Goal: Use online tool/utility: Utilize a website feature to perform a specific function

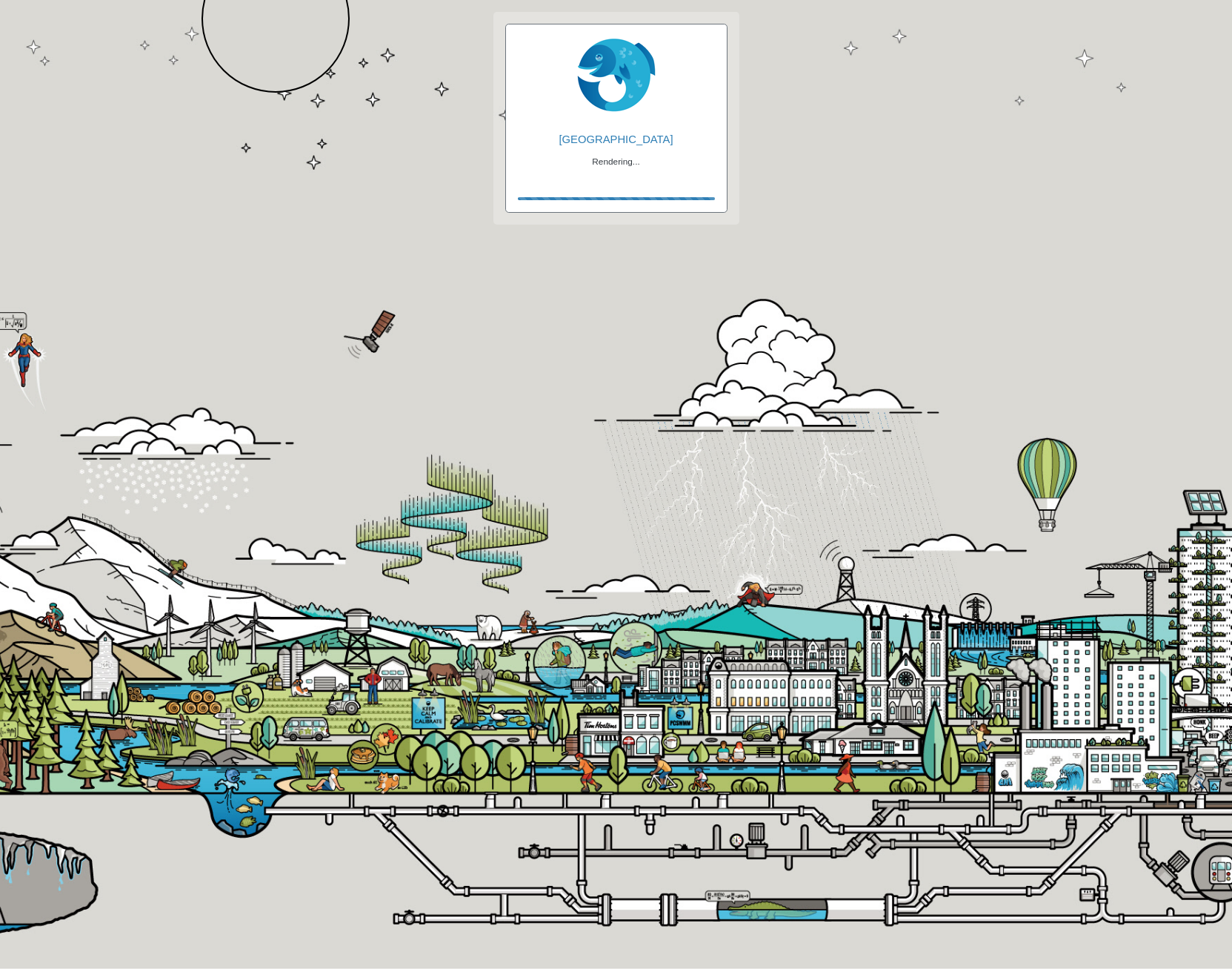
checkbox input "true"
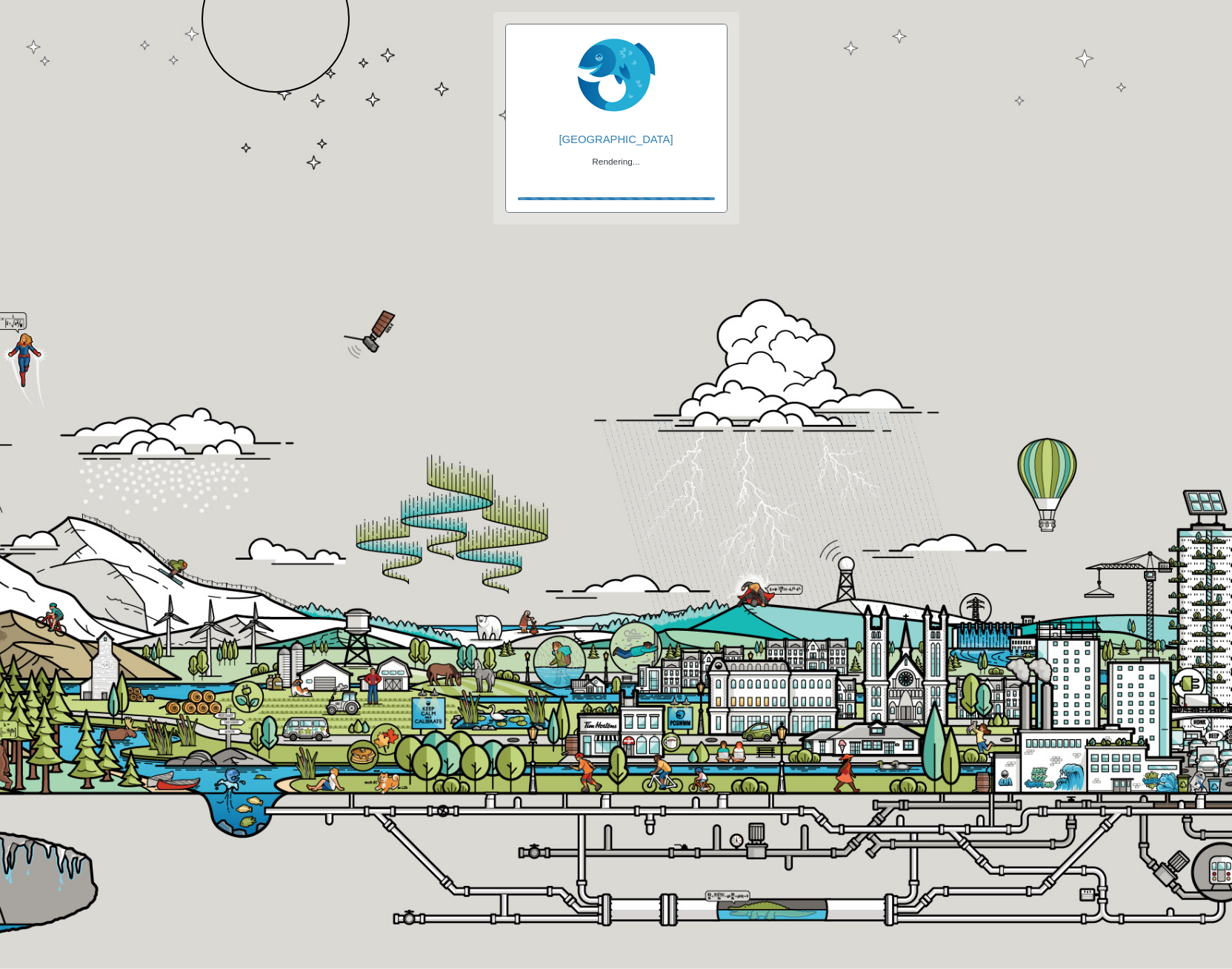
checkbox input "true"
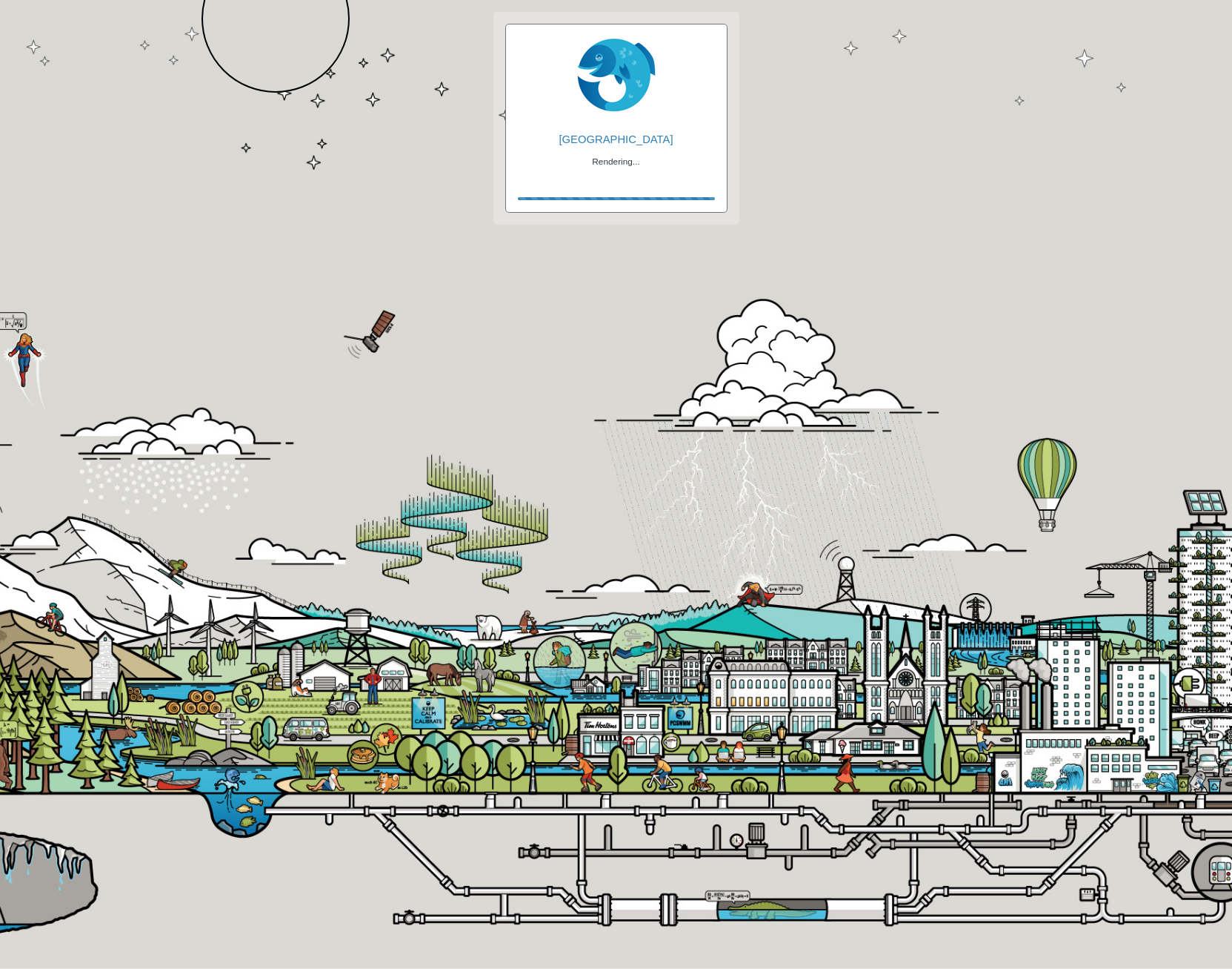
checkbox input "true"
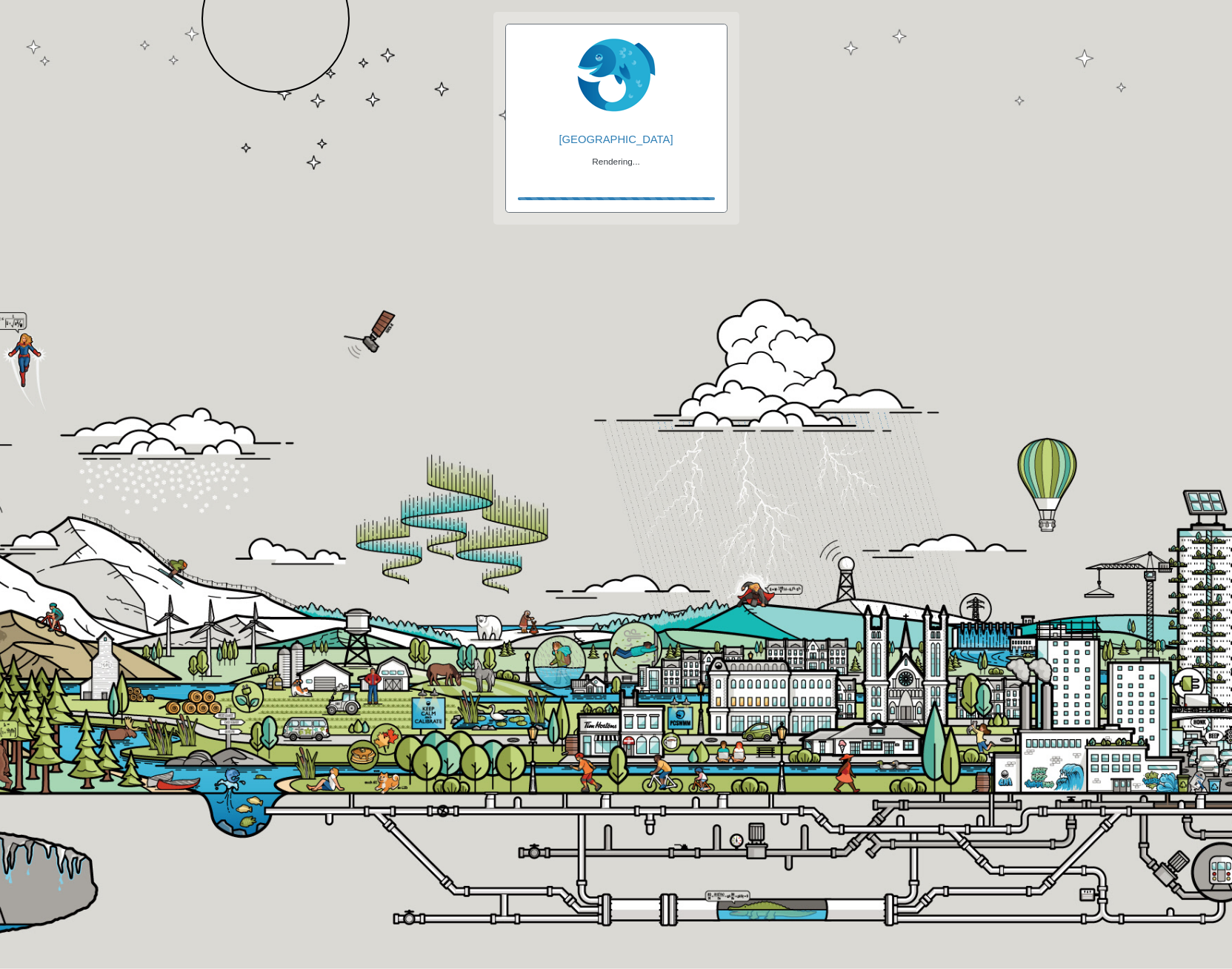
checkbox input "true"
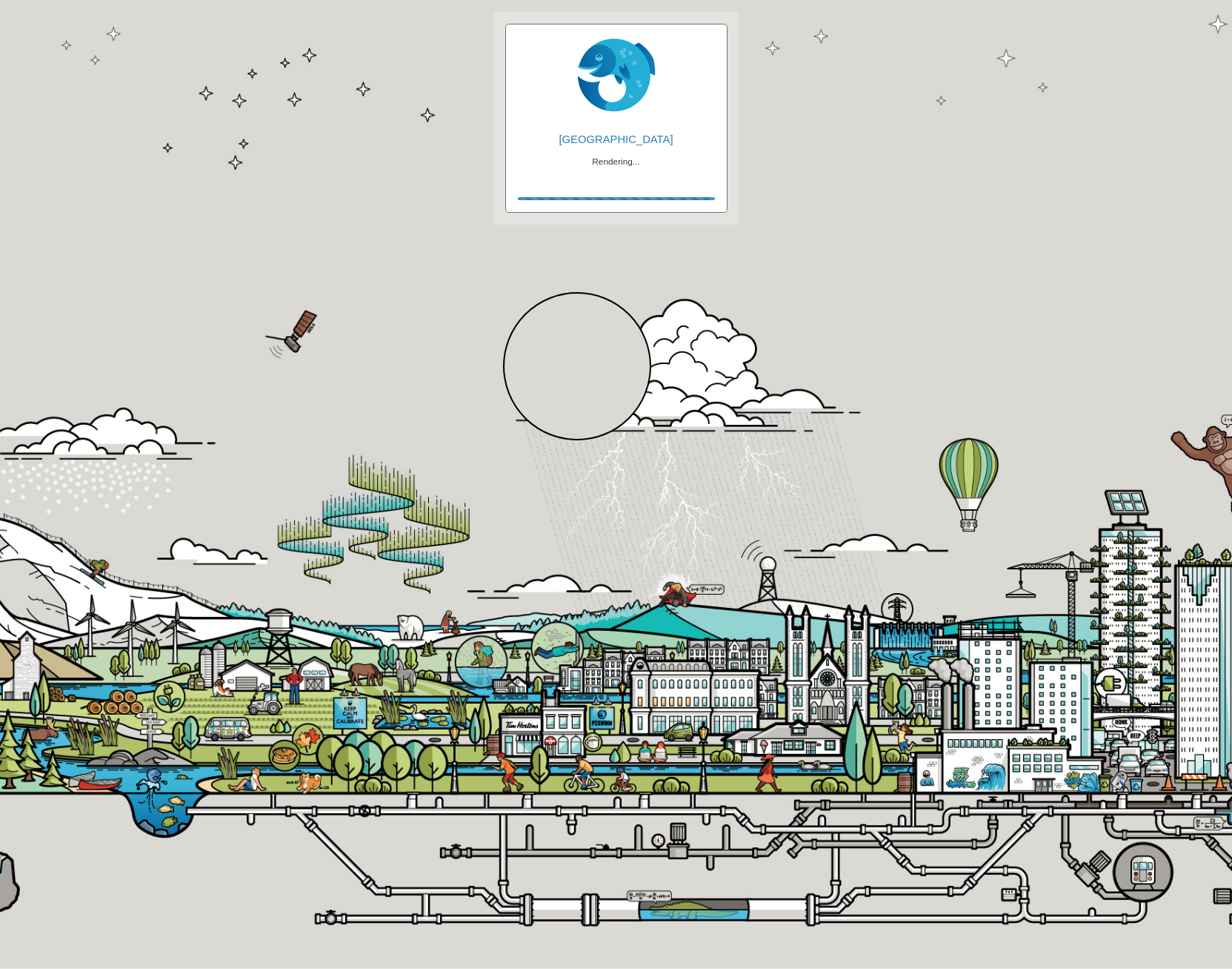
click at [577, 366] on div at bounding box center [577, 365] width 148 height 148
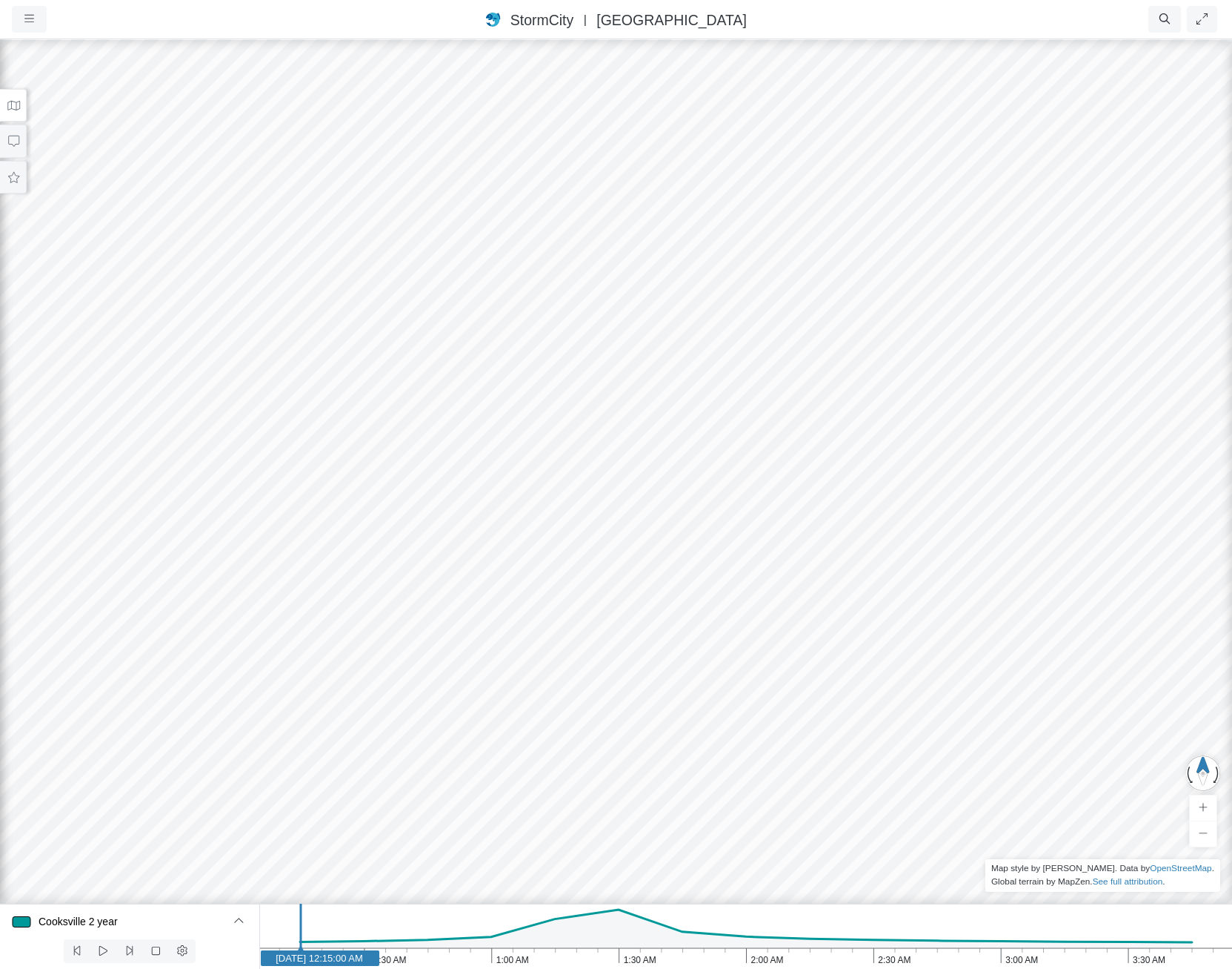
click at [13, 111] on icon at bounding box center [13, 106] width 14 height 11
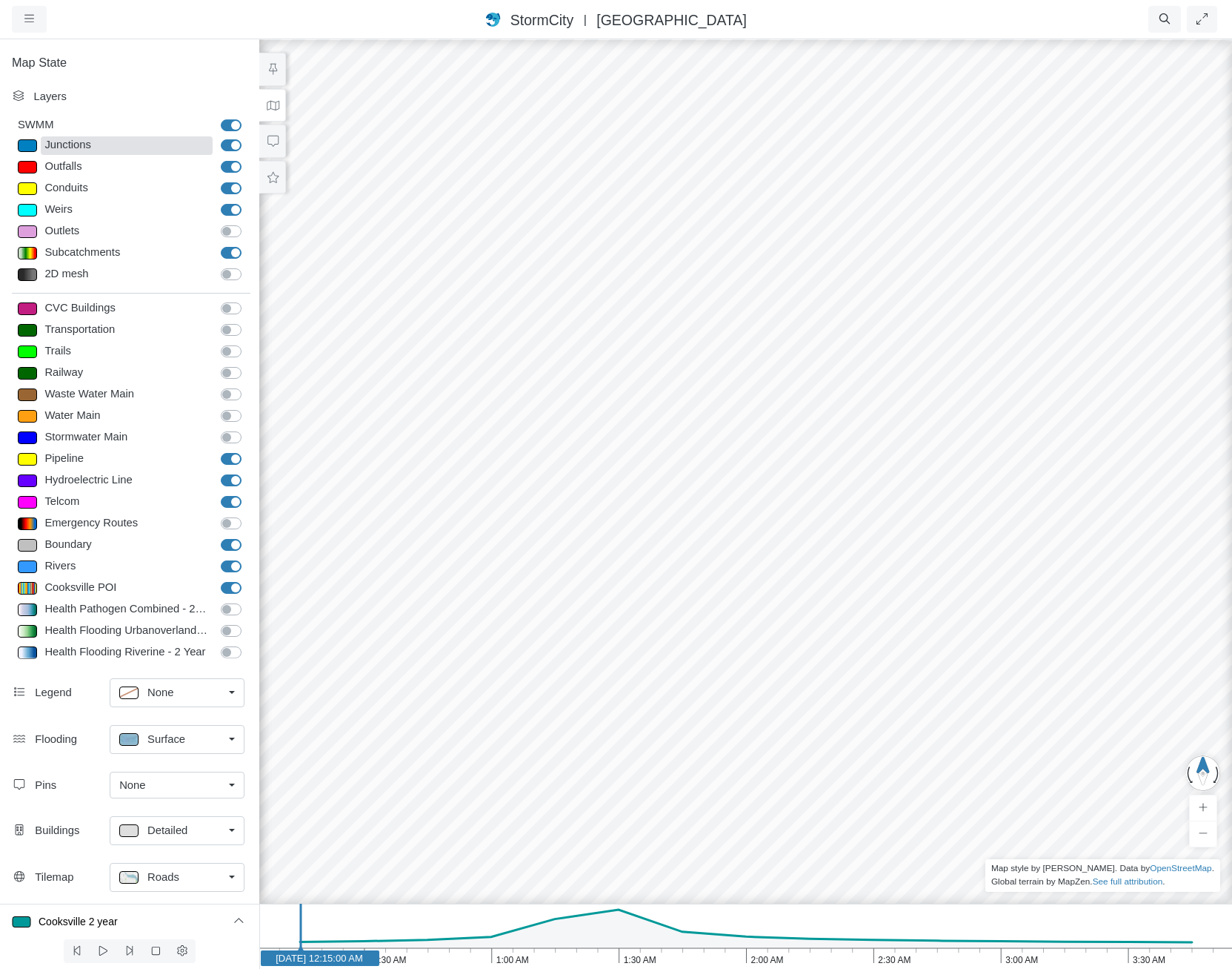
click at [71, 141] on div "Junctions" at bounding box center [127, 145] width 172 height 18
type input "Visible"
checkbox input "true"
select select "CIRCLE"
type input "7"
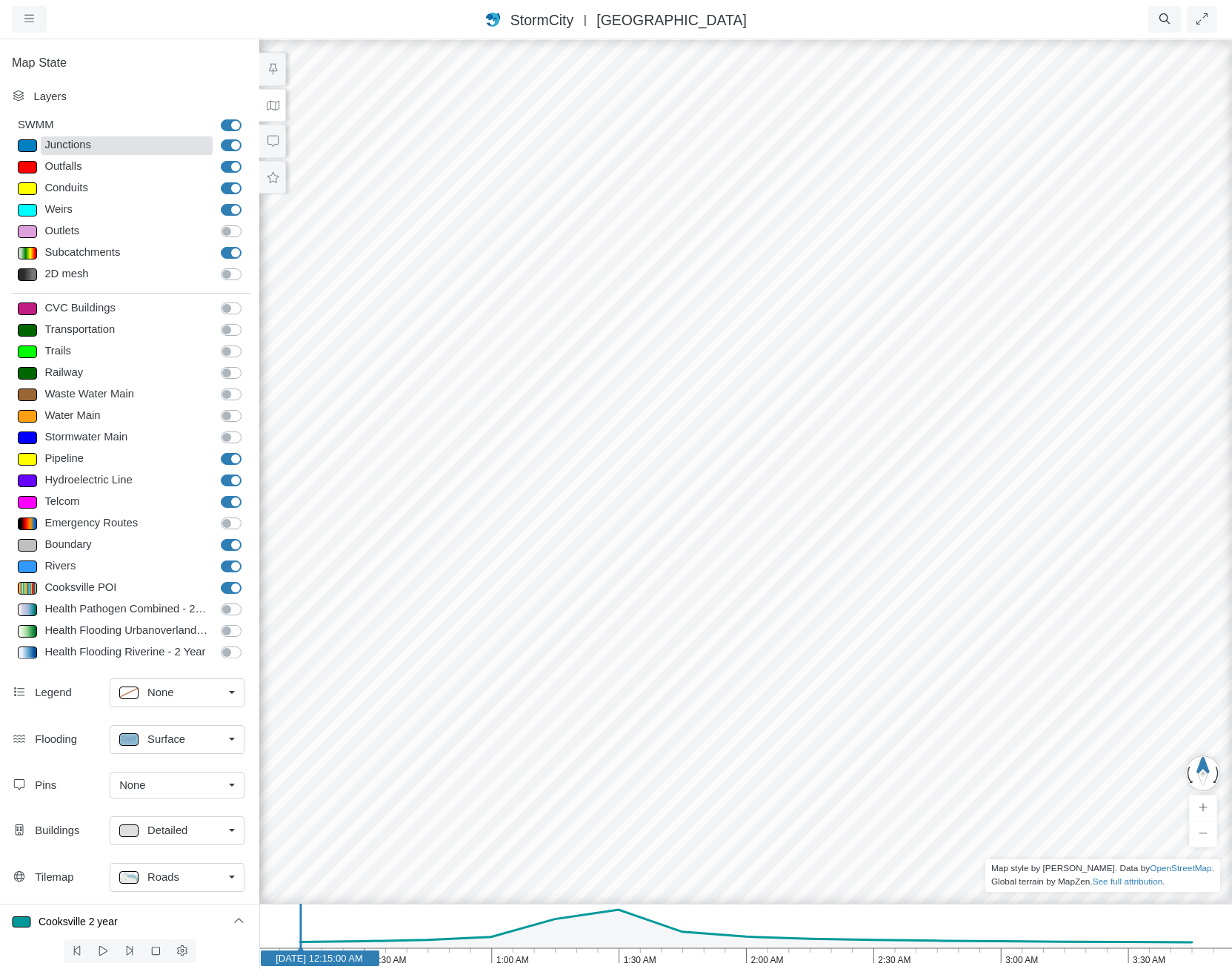
checkbox input "true"
type input "7"
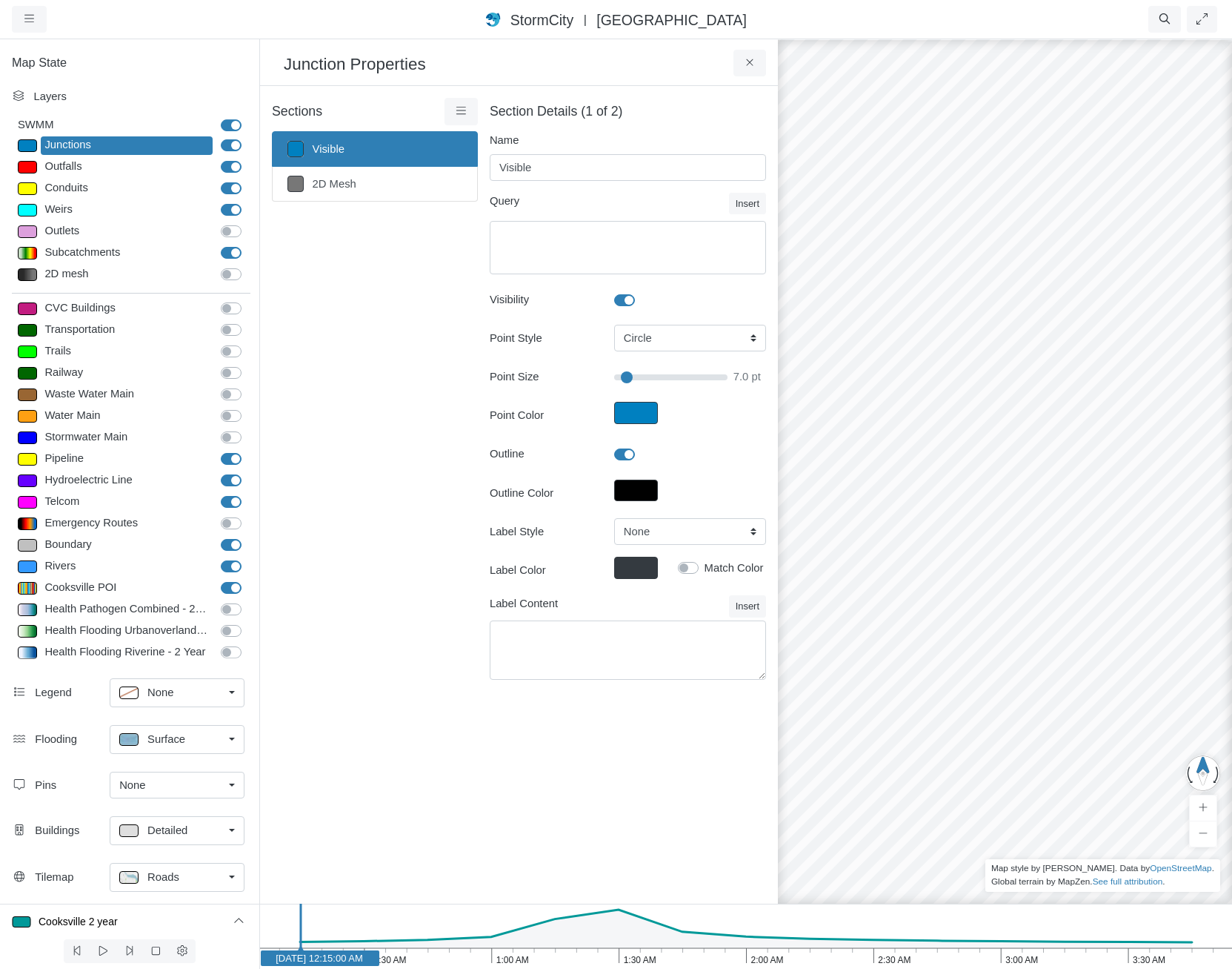
drag, startPoint x: 902, startPoint y: 667, endPoint x: 1150, endPoint y: 657, distance: 248.2
click at [1151, 659] on div at bounding box center [616, 504] width 1232 height 931
click at [667, 345] on select "Box Circle Cross DiagCross TriangleUp TriangleDown TriangleLeft TriangleRight" at bounding box center [689, 338] width 152 height 27
click at [658, 341] on select "Box Circle Cross DiagCross TriangleUp TriangleDown TriangleLeft TriangleRight" at bounding box center [689, 338] width 152 height 27
click at [686, 522] on select "None Center Above Right Line Pin" at bounding box center [689, 531] width 152 height 27
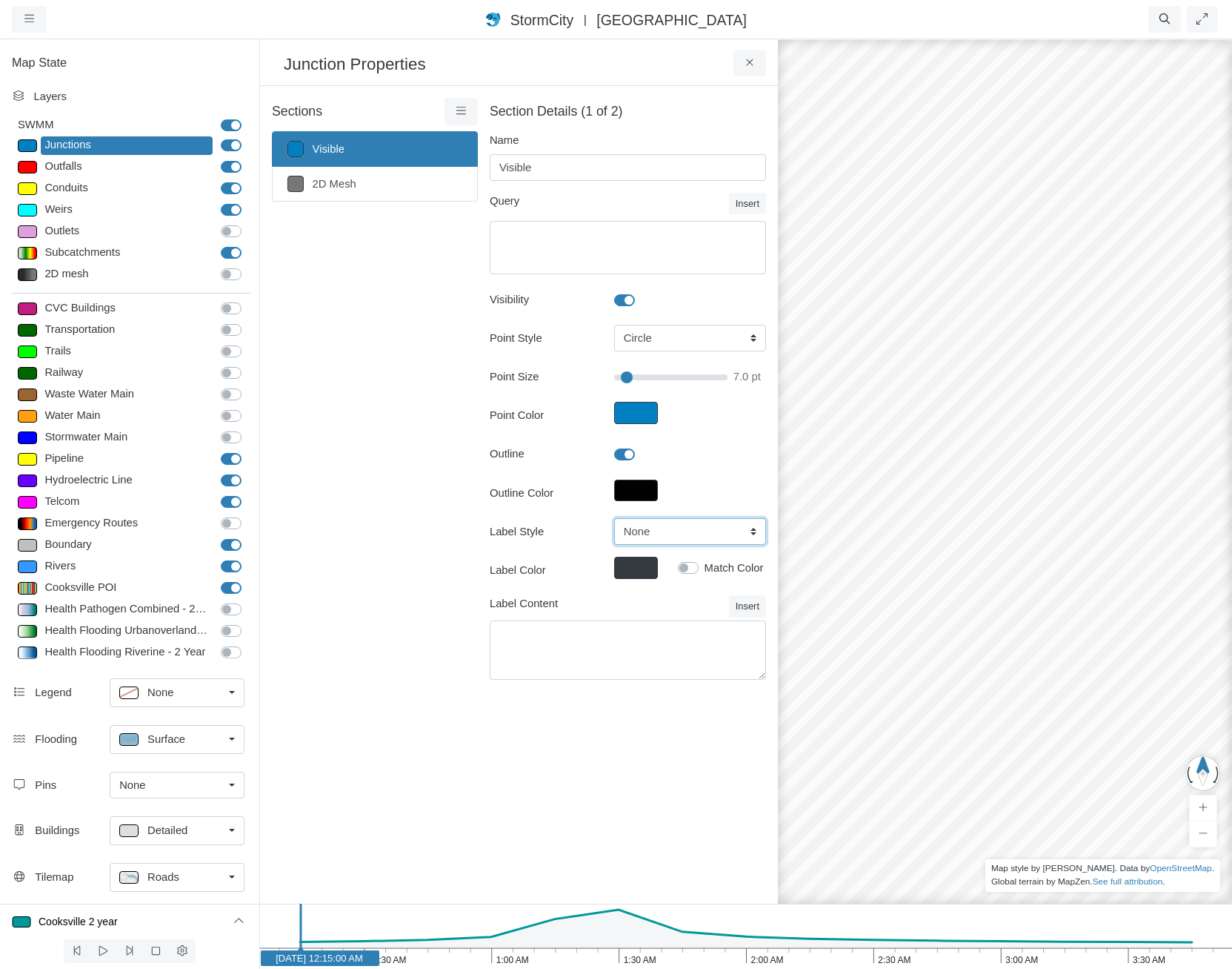
drag, startPoint x: 686, startPoint y: 523, endPoint x: 628, endPoint y: 470, distance: 78.6
click at [686, 523] on select "None Center Above Right Line Pin" at bounding box center [689, 531] width 152 height 27
click at [655, 17] on span "[GEOGRAPHIC_DATA]" at bounding box center [671, 19] width 151 height 16
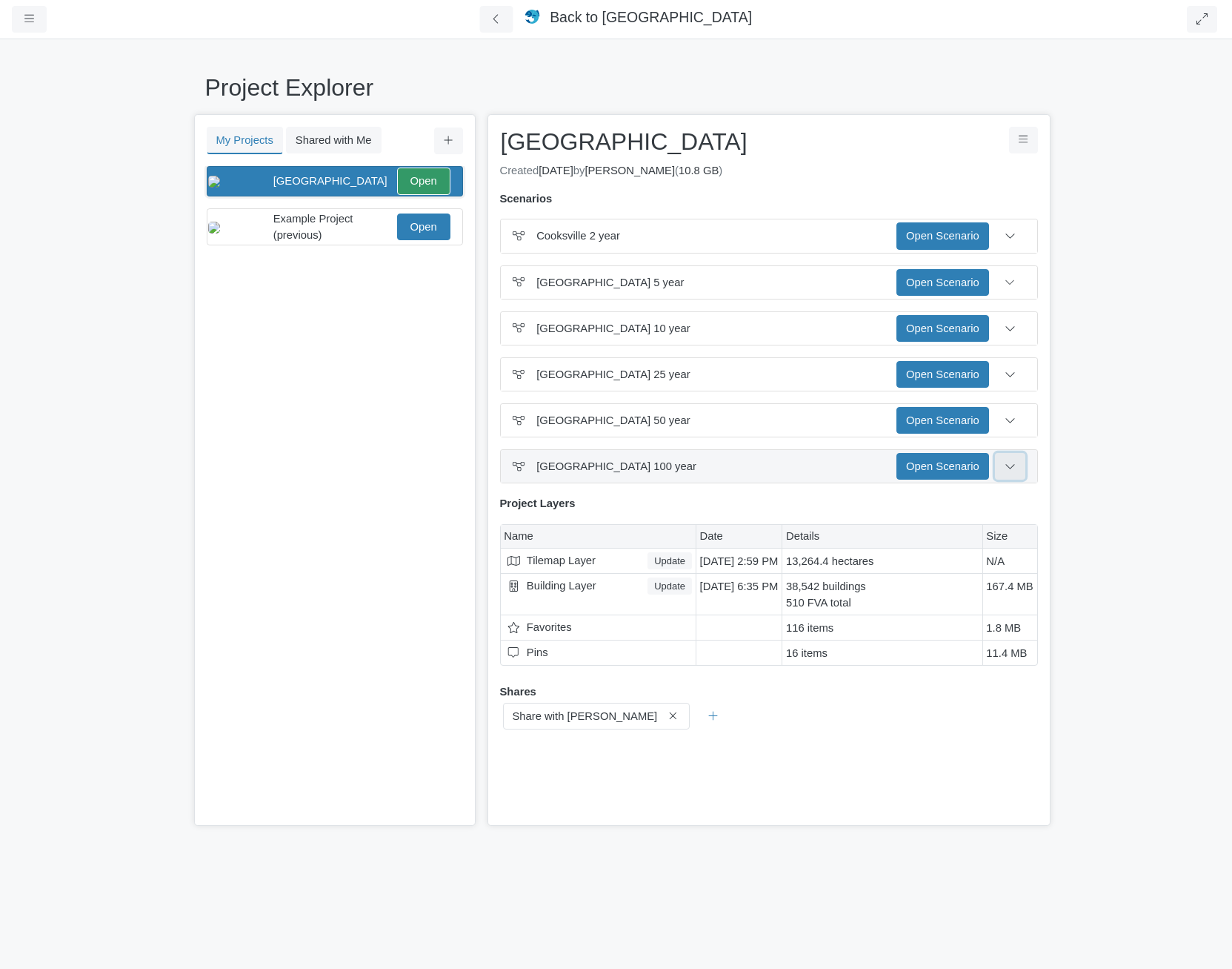
click at [1015, 465] on icon at bounding box center [1009, 465] width 9 height 5
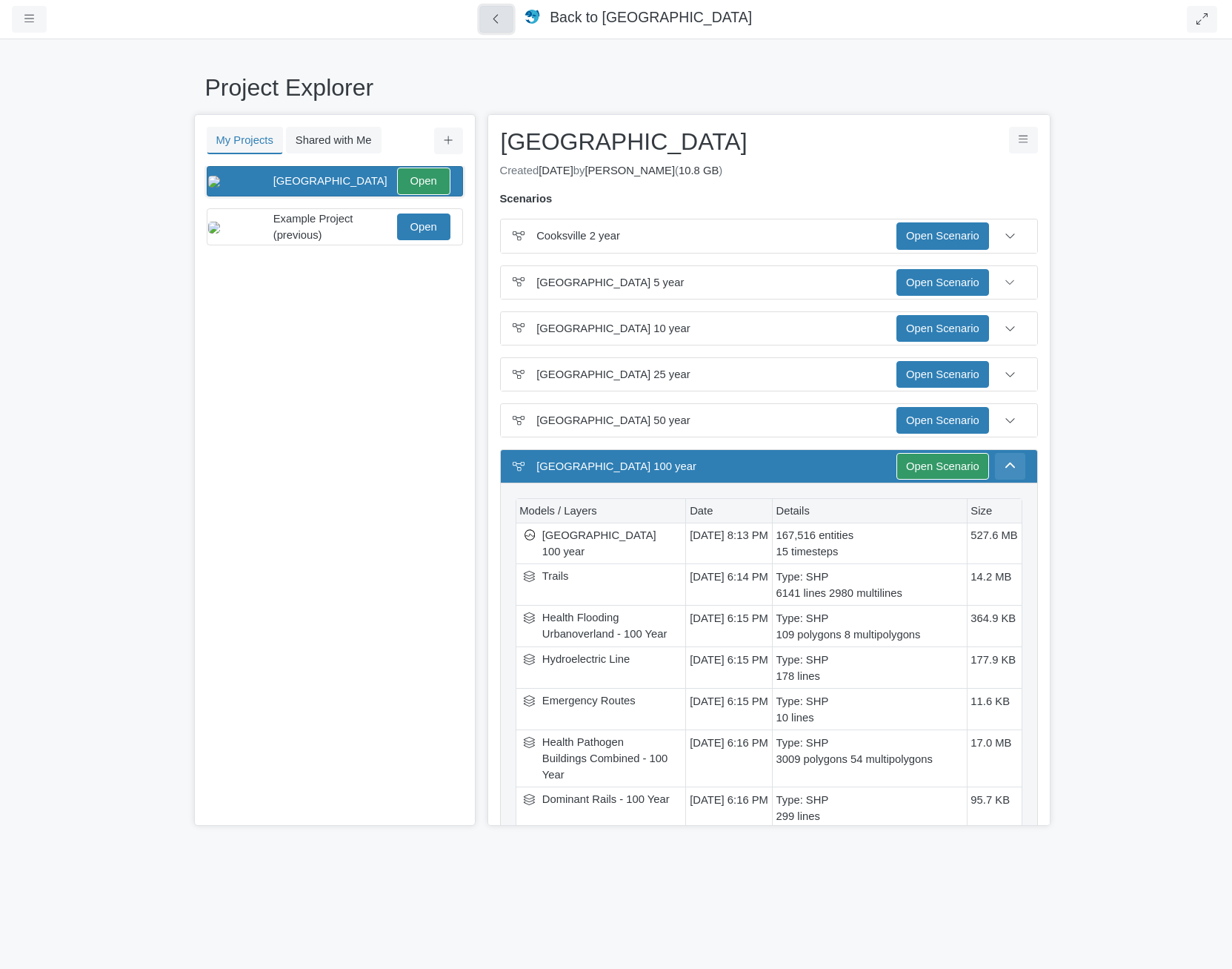
click at [503, 15] on icon at bounding box center [497, 19] width 14 height 11
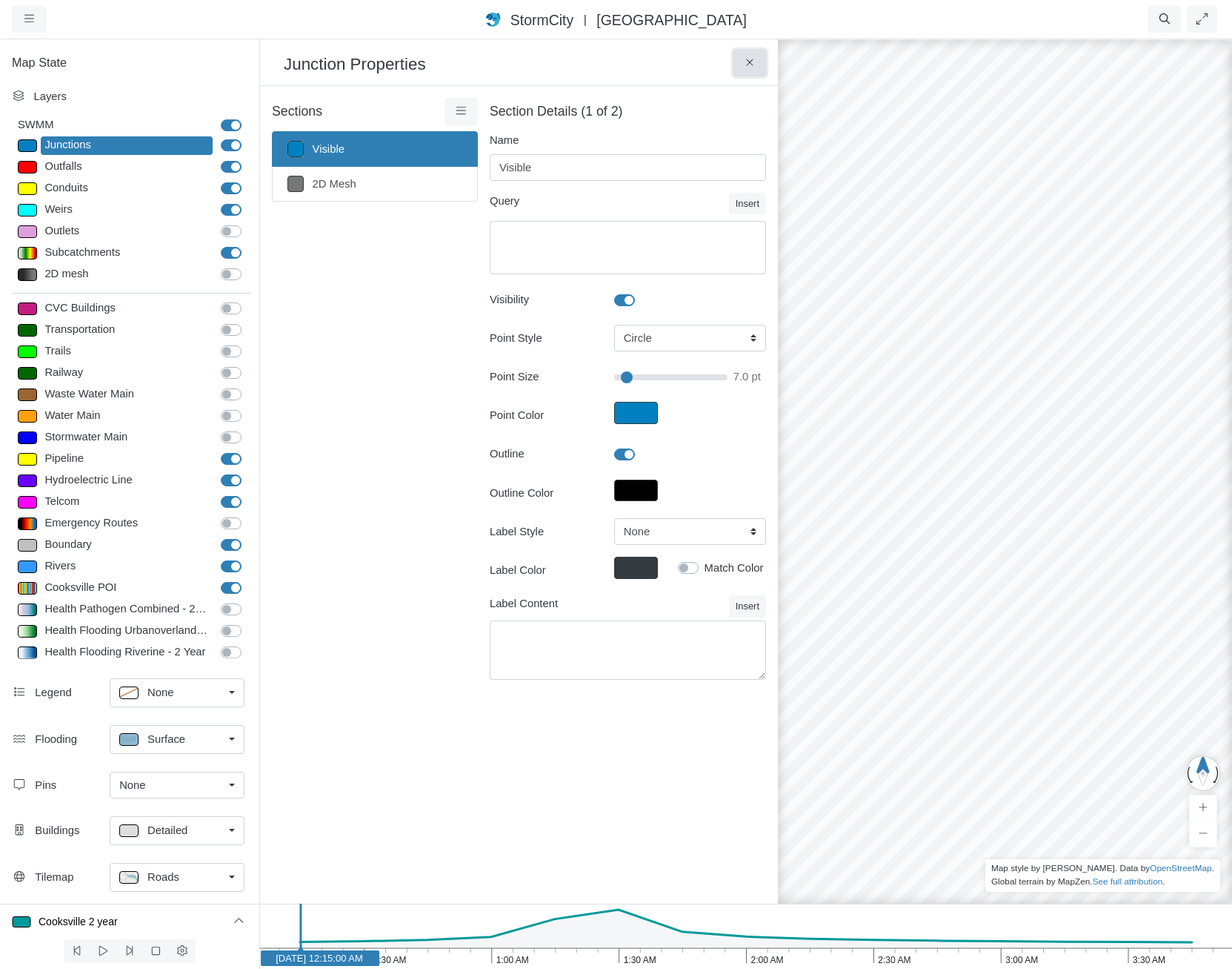
click at [758, 57] on button at bounding box center [749, 63] width 33 height 27
